Goal: Information Seeking & Learning: Find specific fact

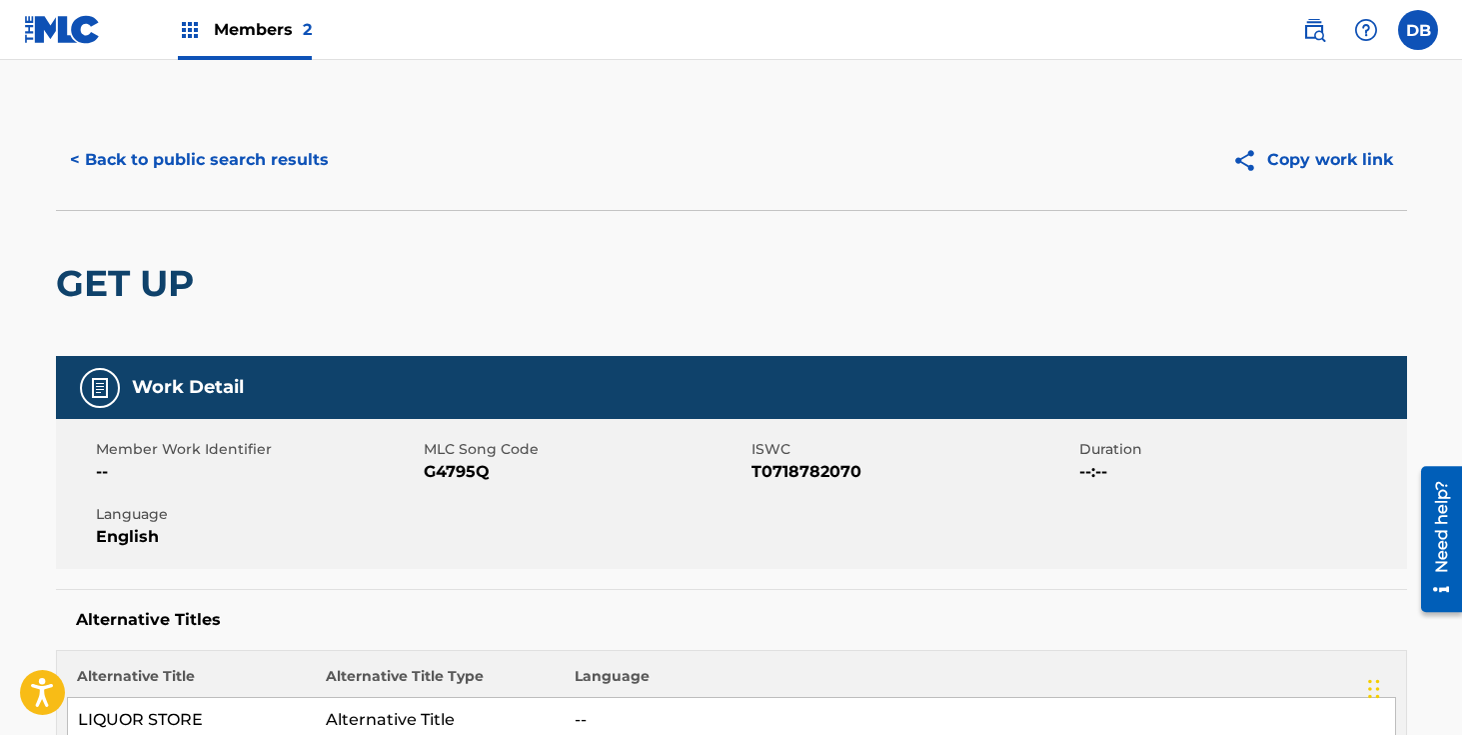
click at [235, 163] on button "< Back to public search results" at bounding box center [199, 160] width 287 height 50
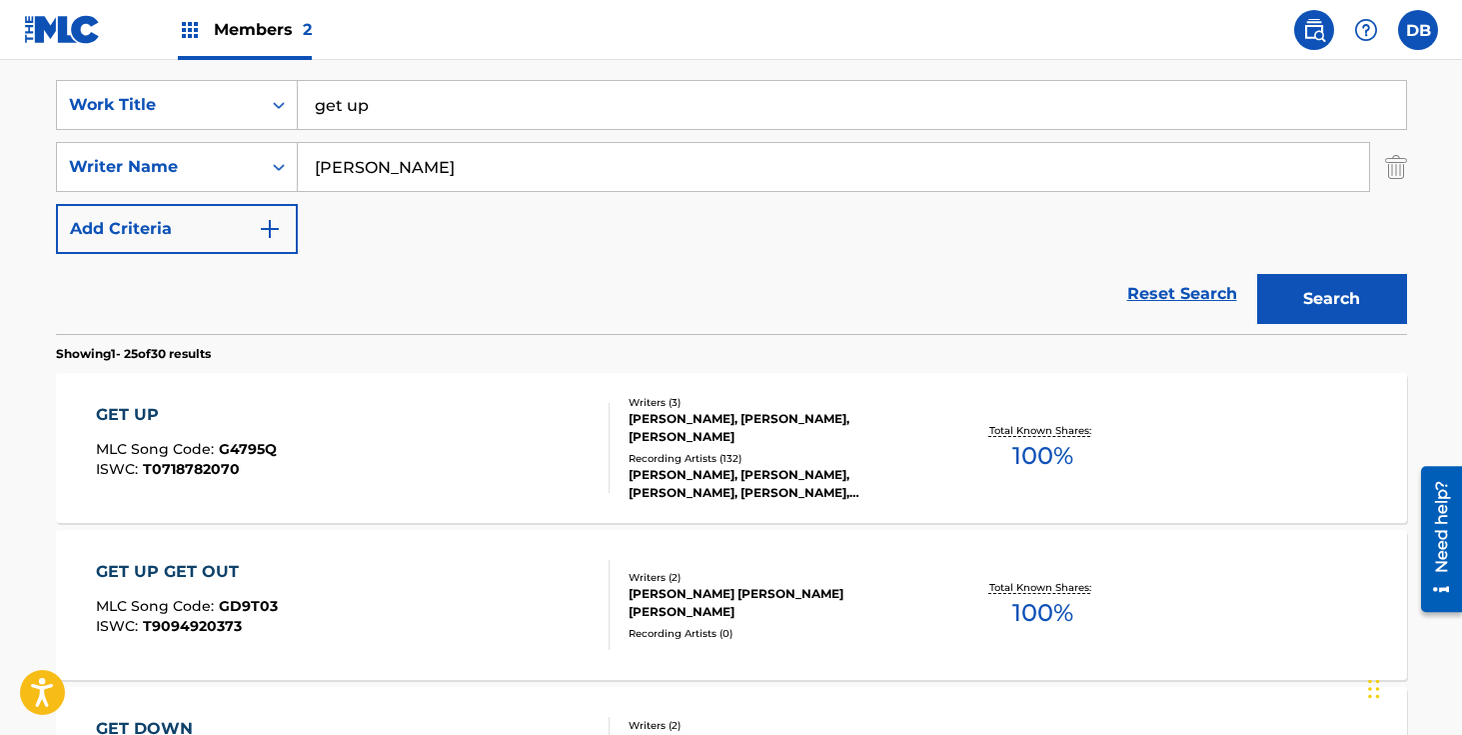
scroll to position [243, 0]
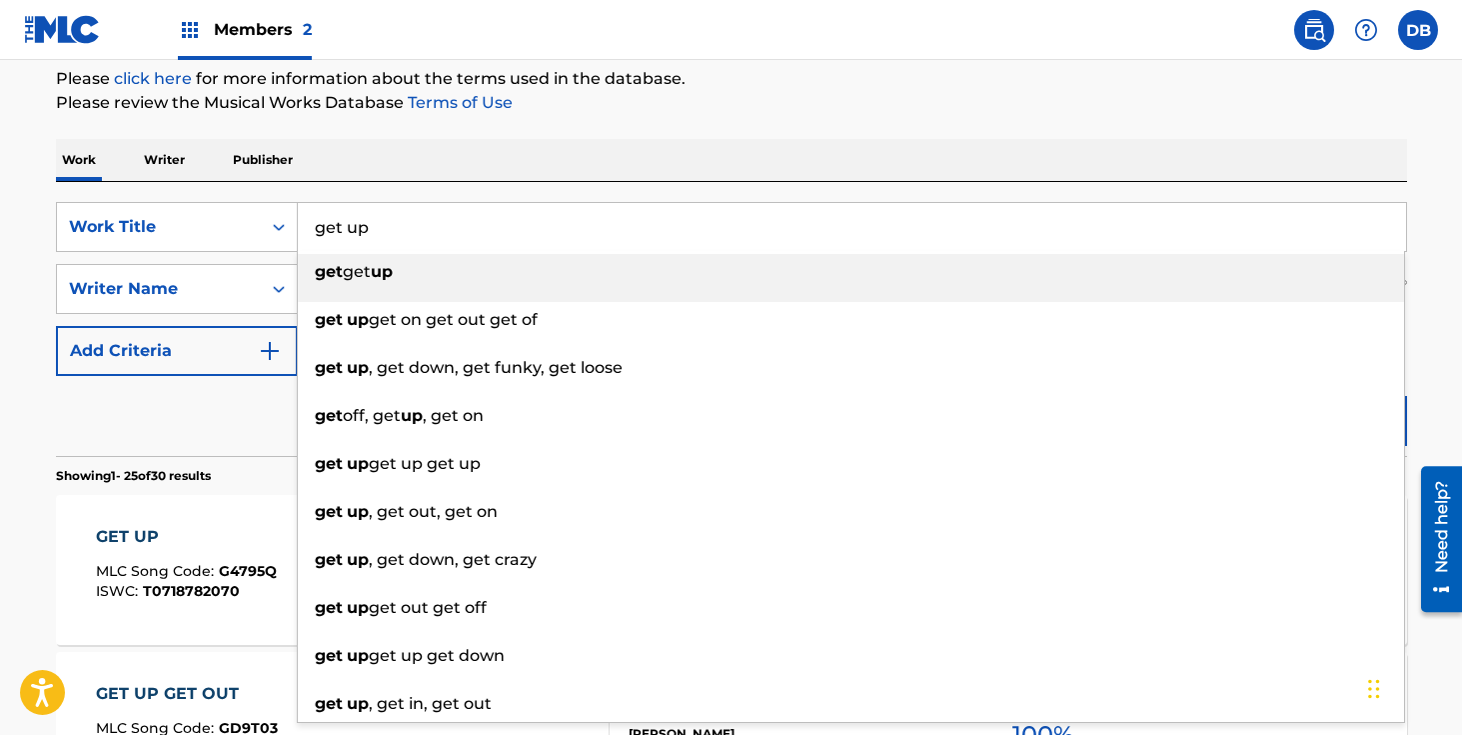
drag, startPoint x: 391, startPoint y: 230, endPoint x: 350, endPoint y: 234, distance: 41.2
click at [350, 234] on input "get up" at bounding box center [852, 227] width 1108 height 48
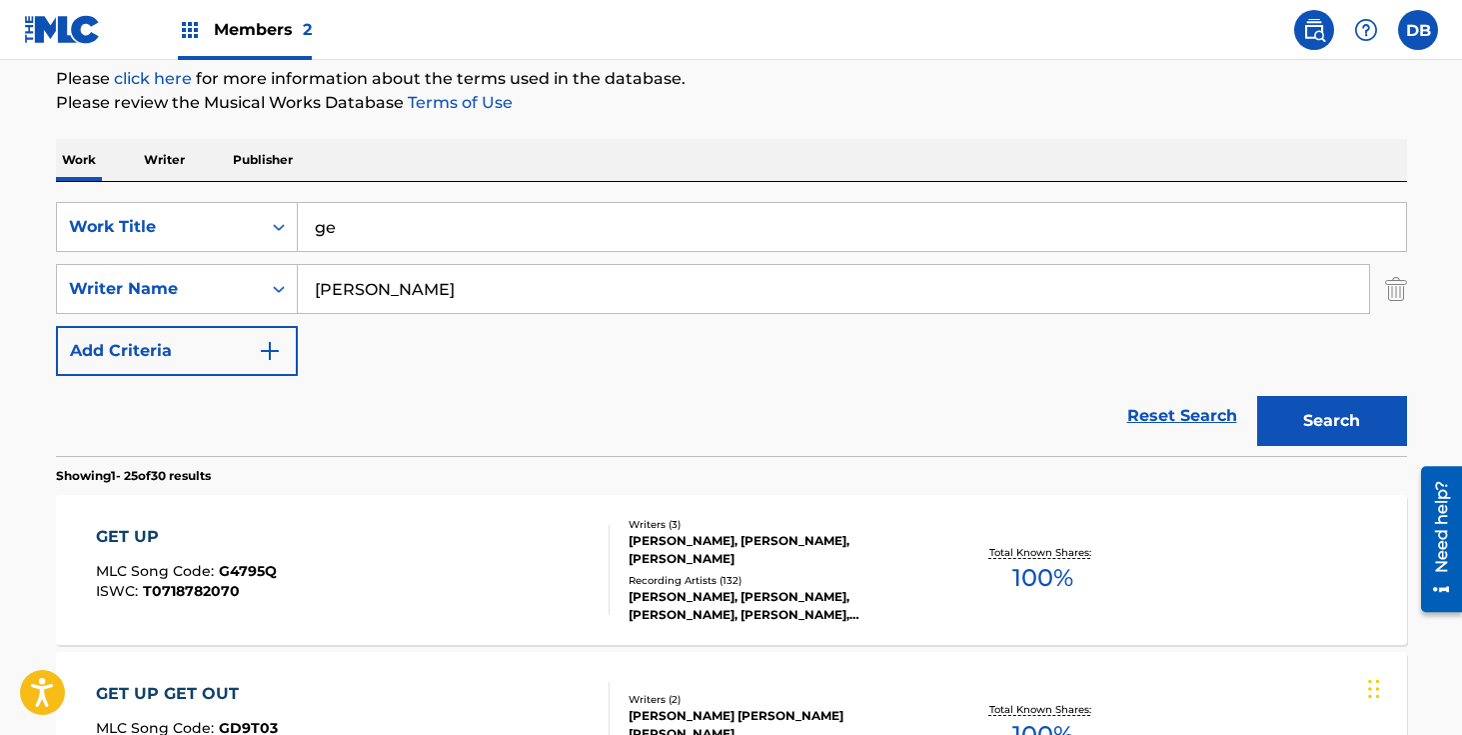
type input "g"
drag, startPoint x: 473, startPoint y: 242, endPoint x: 298, endPoint y: 226, distance: 175.6
click at [298, 226] on input "get get get down" at bounding box center [852, 227] width 1108 height 48
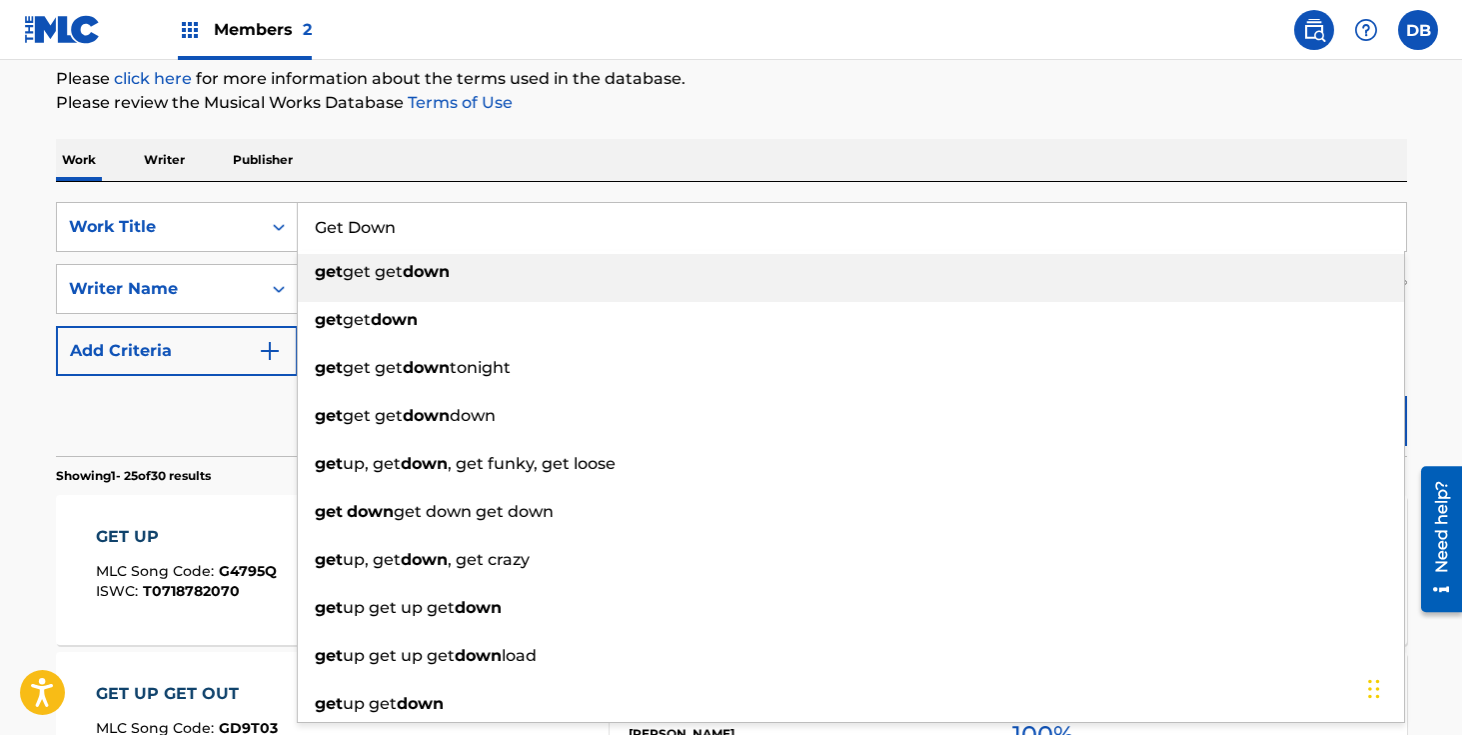
type input "Get Down"
click at [349, 150] on div "Work Writer Publisher" at bounding box center [731, 160] width 1351 height 42
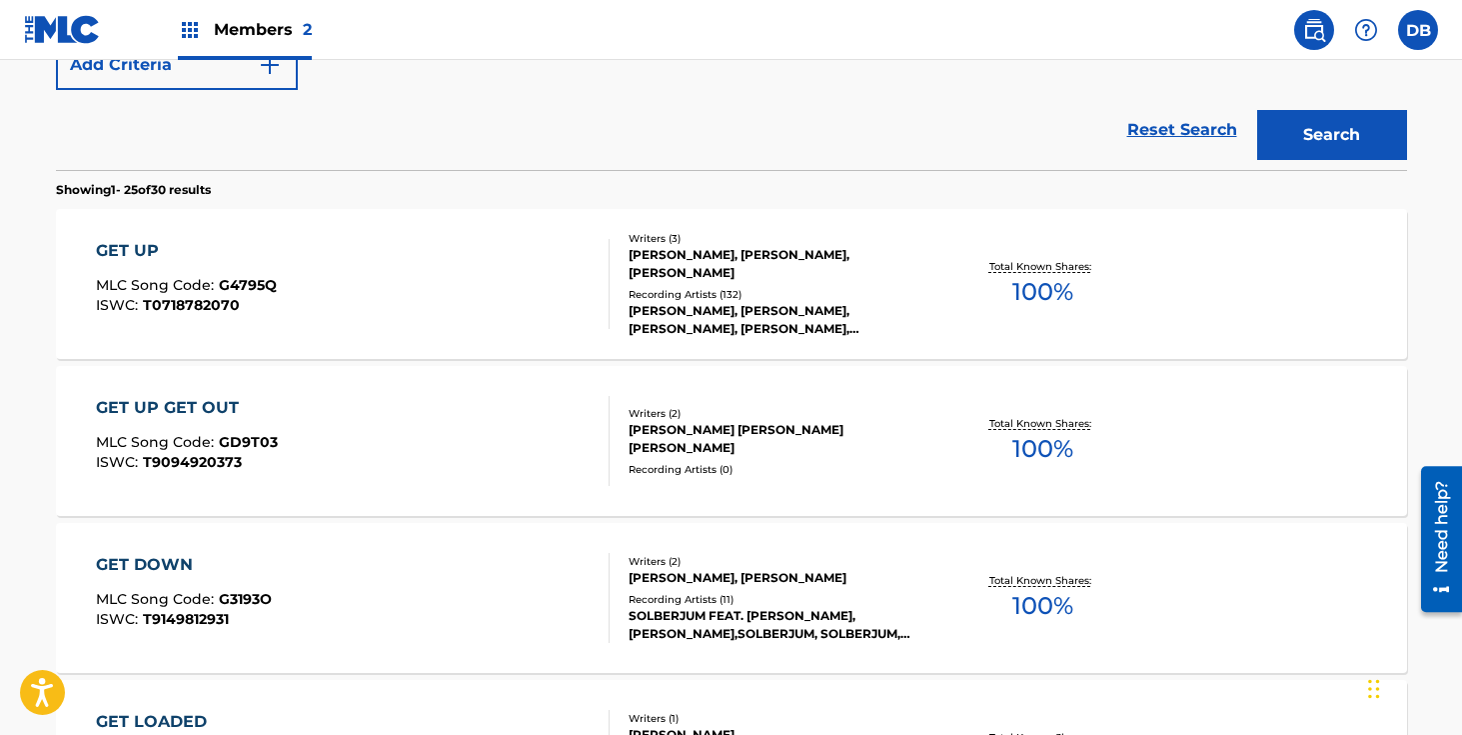
scroll to position [533, 0]
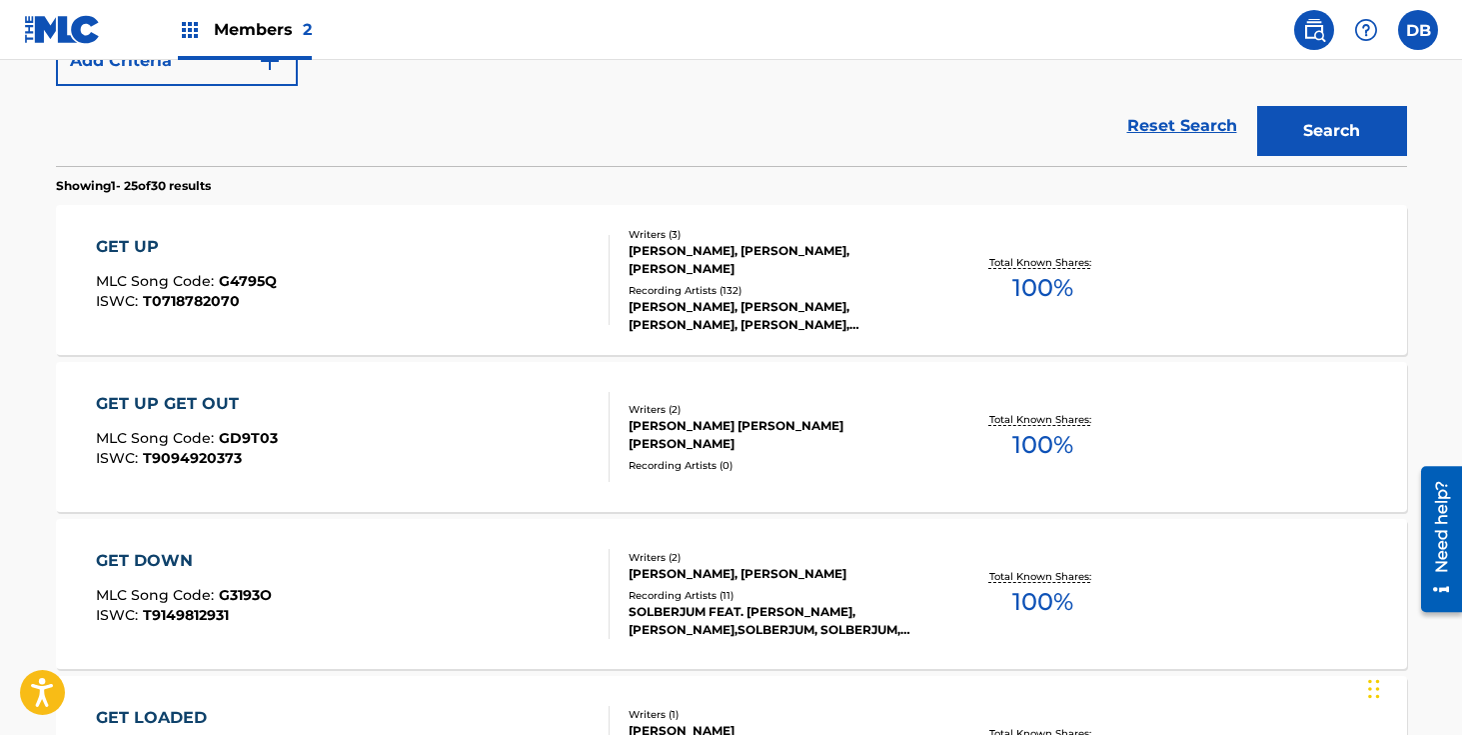
click at [1321, 129] on button "Search" at bounding box center [1332, 131] width 150 height 50
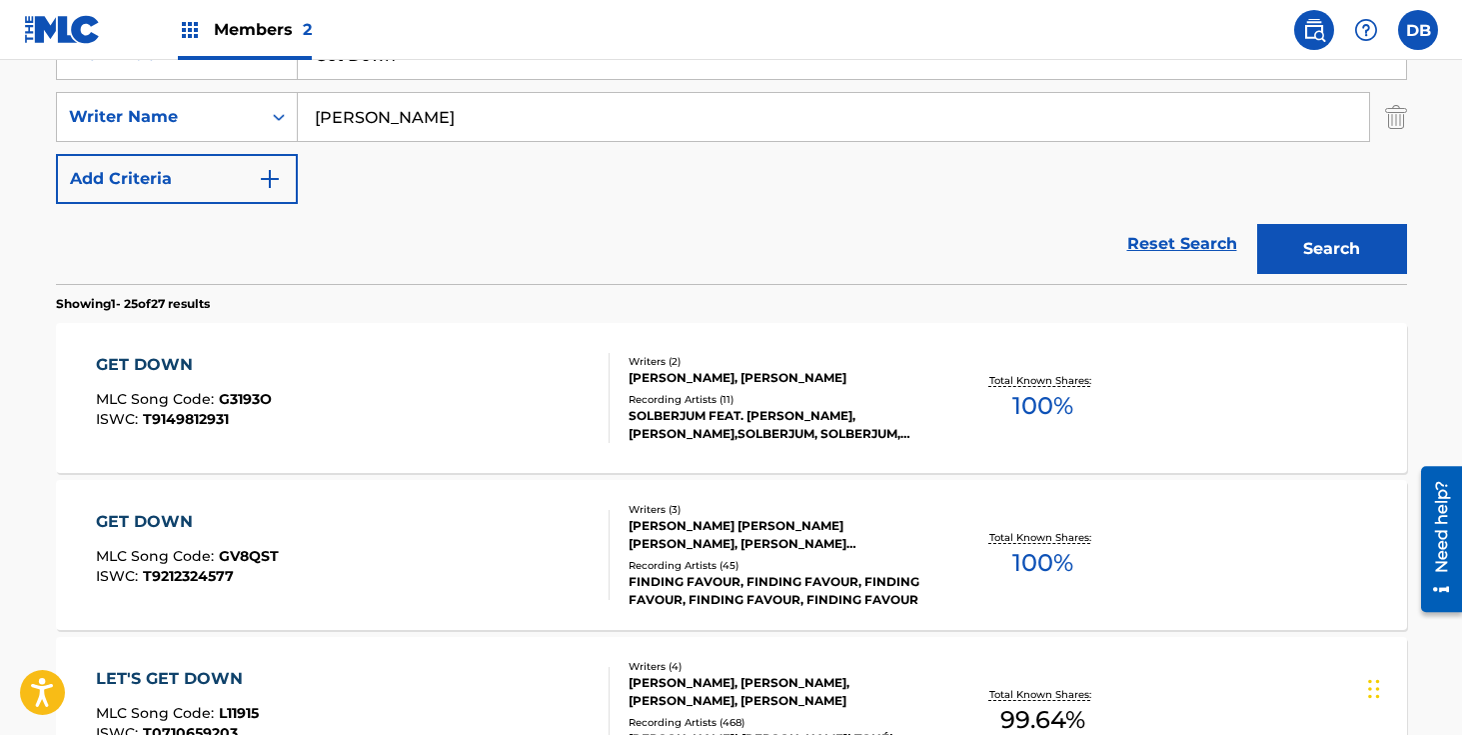
scroll to position [417, 0]
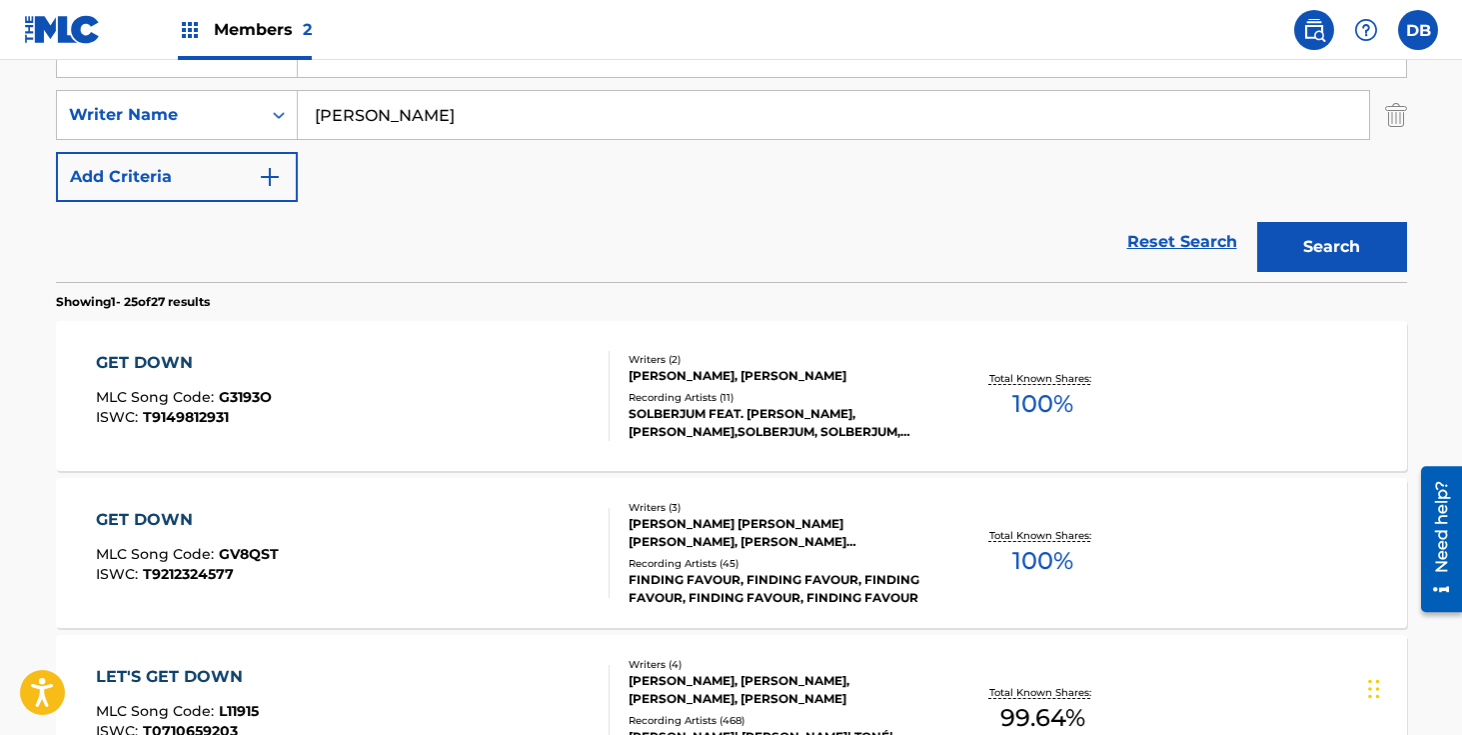
click at [683, 415] on div "SOLBERJUM FEAT. [PERSON_NAME], [PERSON_NAME],SOLBERJUM, SOLBERJUM, [GEOGRAPHIC_…" at bounding box center [780, 423] width 302 height 36
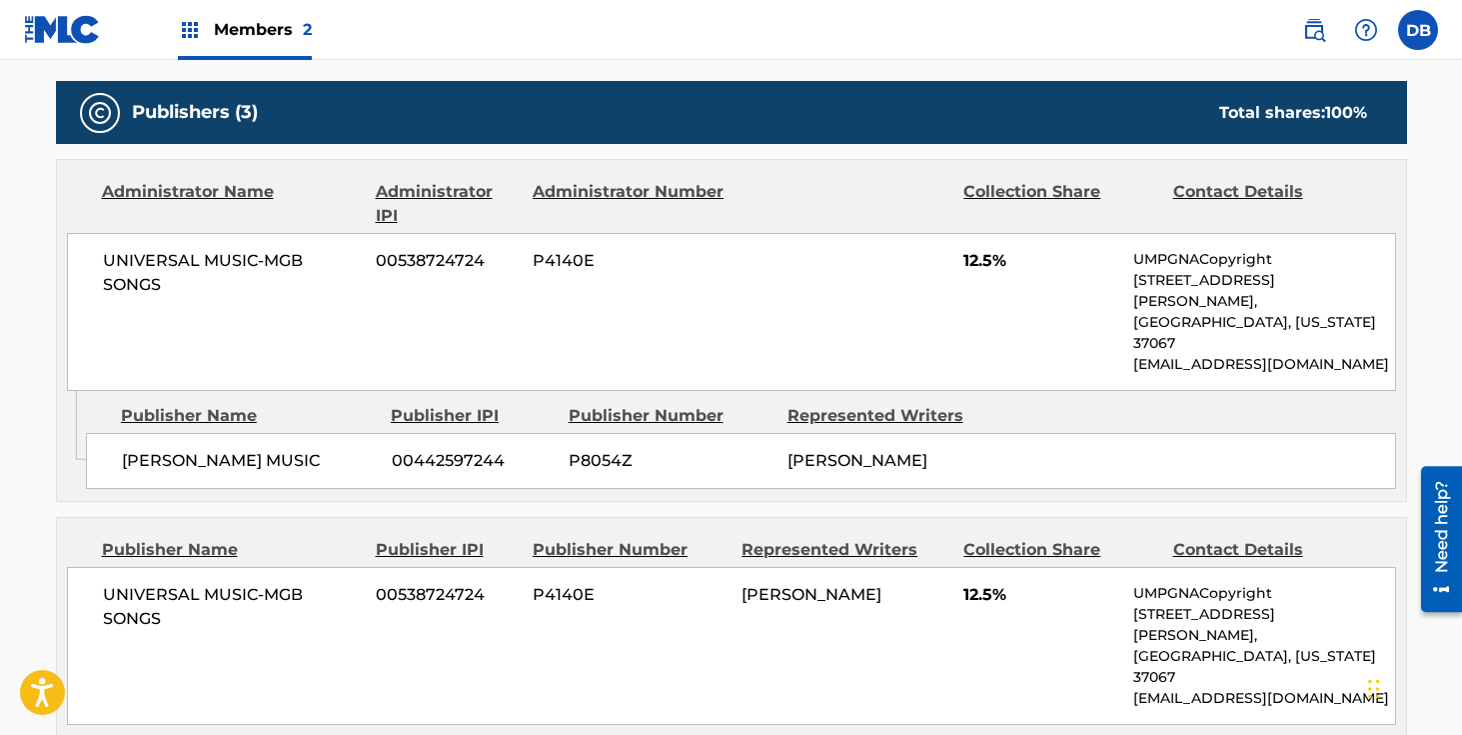
scroll to position [555, 0]
